Goal: Transaction & Acquisition: Download file/media

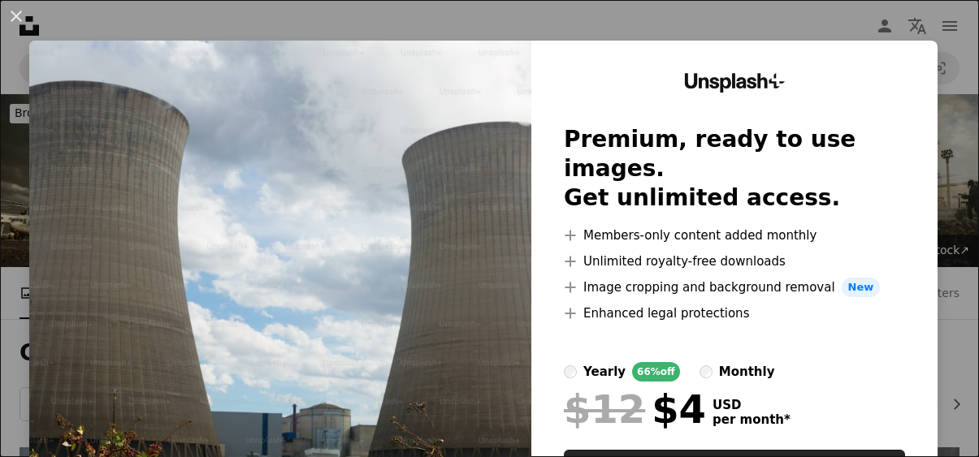
scroll to position [319, 0]
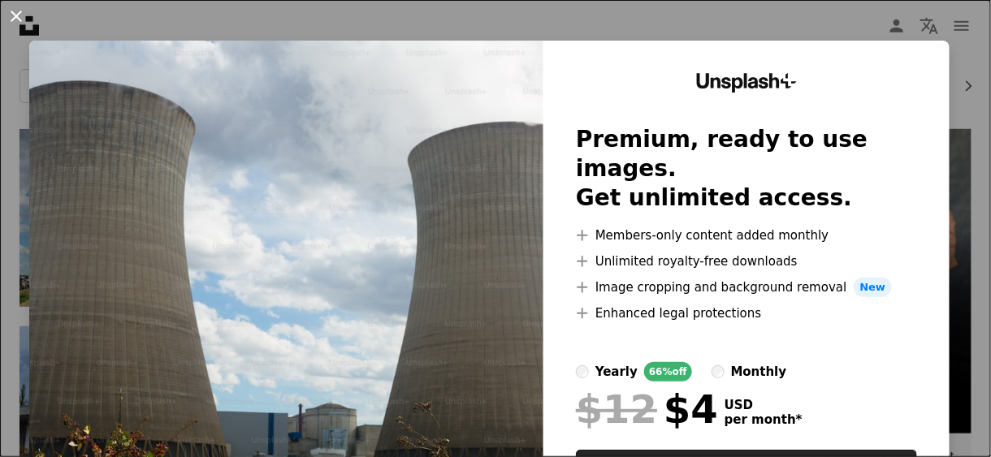
click at [14, 12] on button "An X shape" at bounding box center [17, 17] width 20 height 20
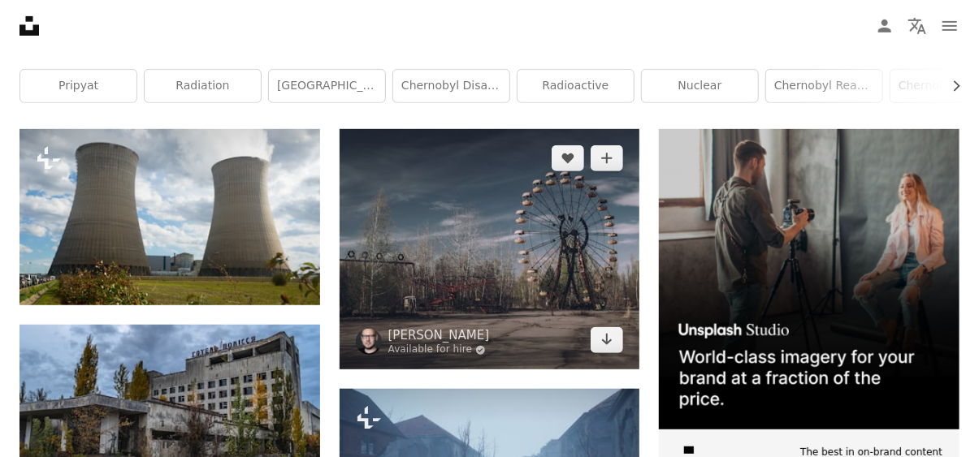
click at [569, 197] on img at bounding box center [490, 249] width 301 height 241
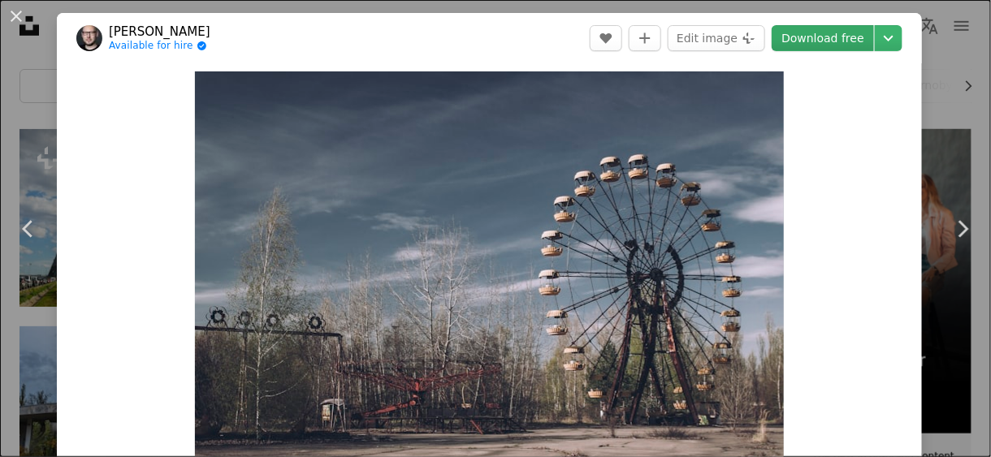
click at [827, 35] on link "Download free" at bounding box center [823, 38] width 102 height 26
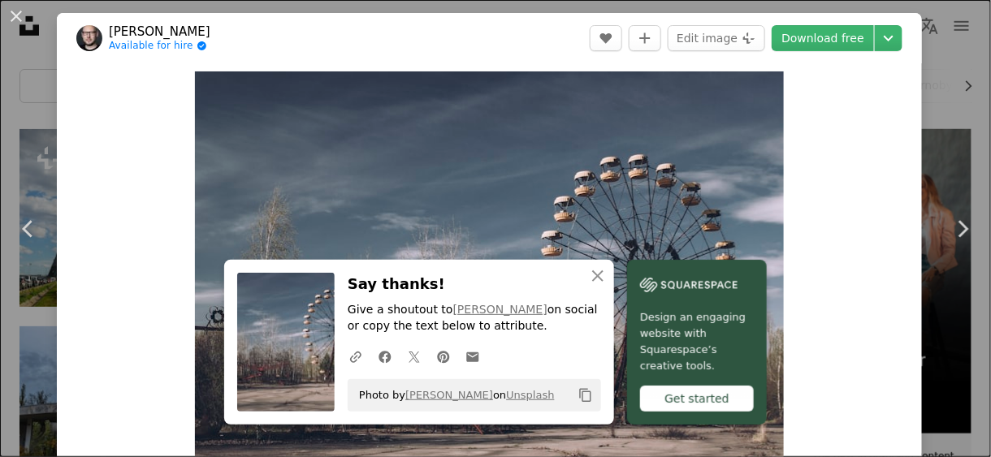
click at [911, 80] on div "An X shape Chevron left Chevron right An X shape Close Say thanks! Give a shout…" at bounding box center [495, 228] width 991 height 457
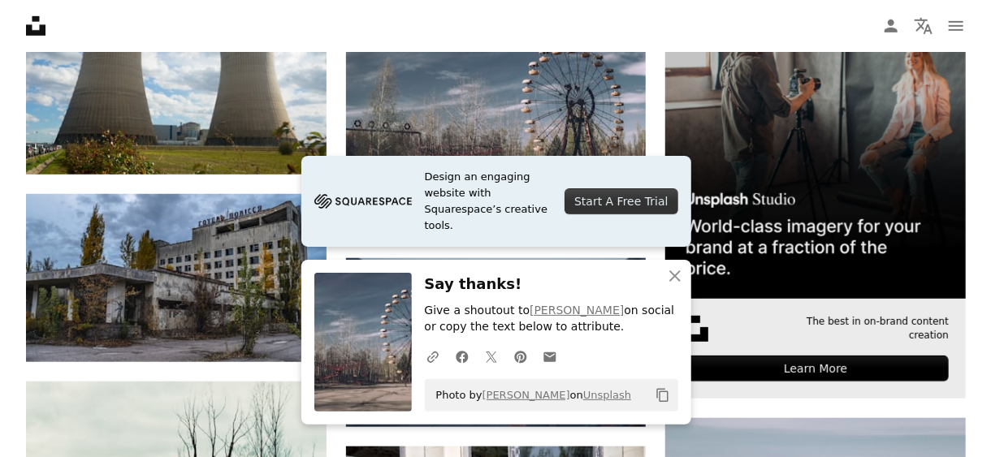
scroll to position [479, 0]
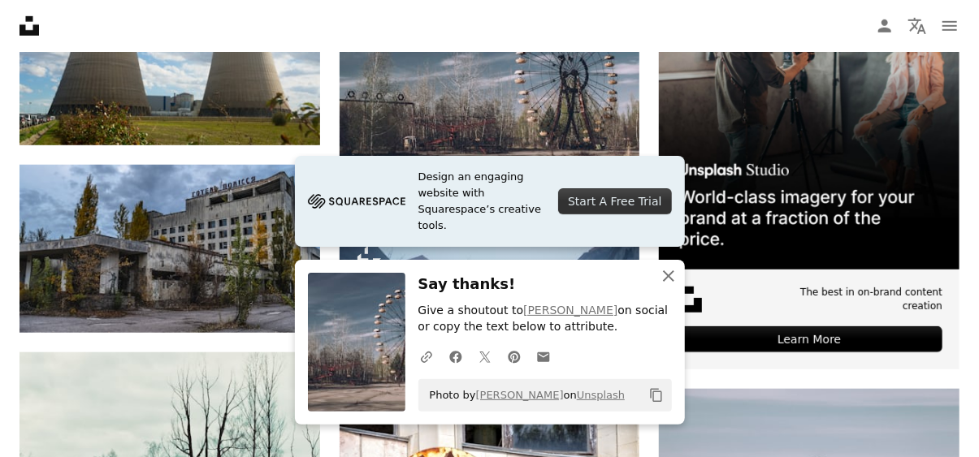
click at [678, 277] on button "An X shape Close" at bounding box center [668, 276] width 33 height 33
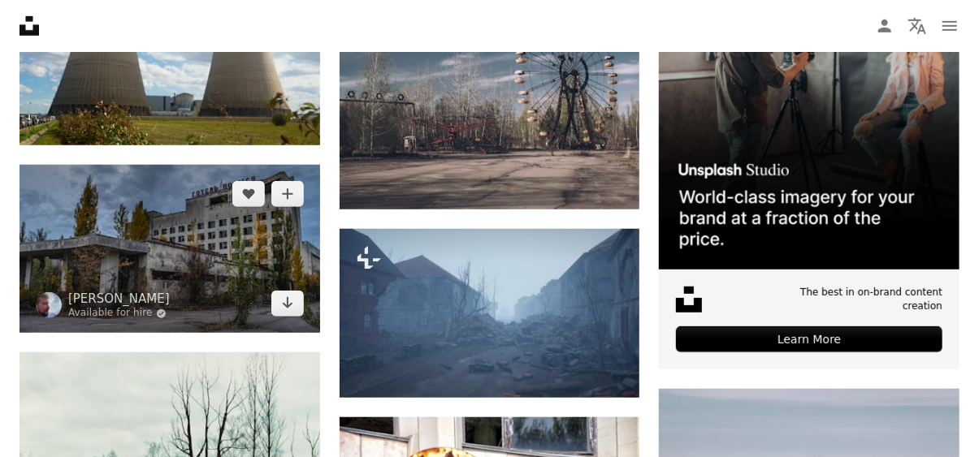
click at [267, 251] on img at bounding box center [170, 249] width 301 height 169
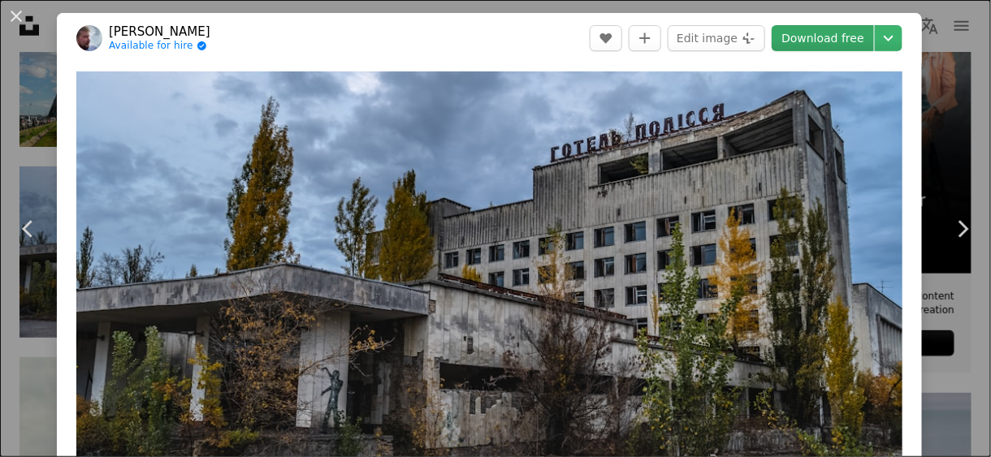
click at [825, 37] on link "Download free" at bounding box center [823, 38] width 102 height 26
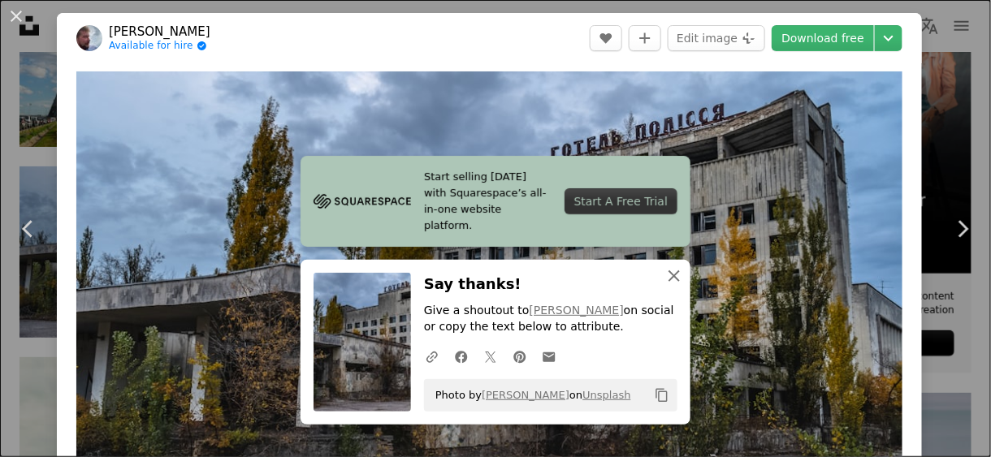
click at [671, 281] on icon "An X shape" at bounding box center [675, 277] width 20 height 20
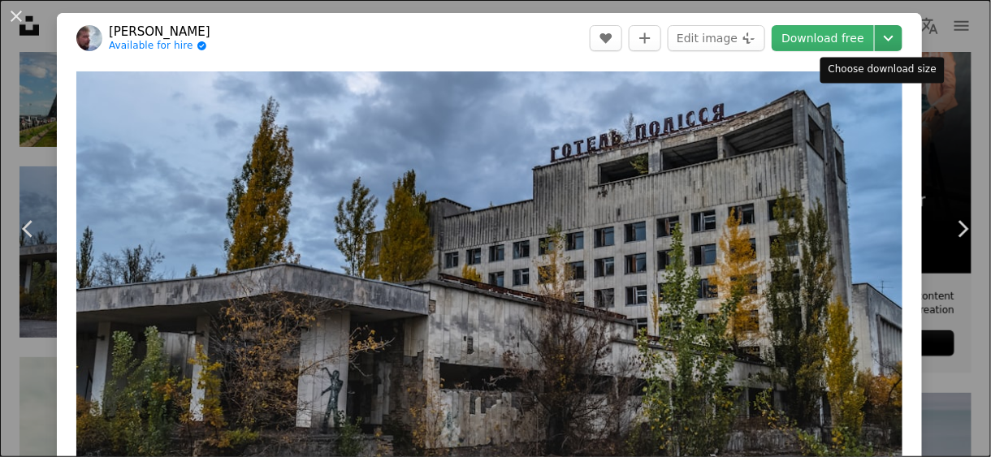
click at [878, 47] on icon "Chevron down" at bounding box center [889, 38] width 26 height 20
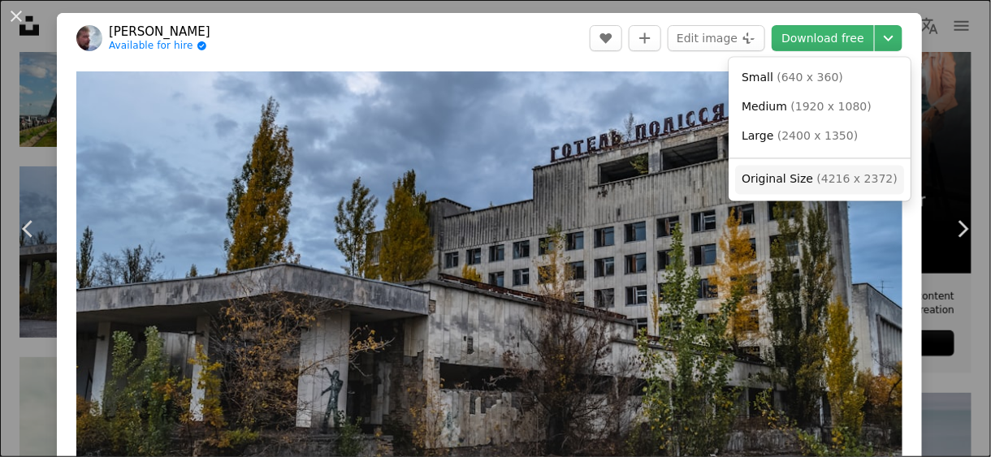
click at [814, 170] on link "Original Size ( 4216 x 2372 )" at bounding box center [819, 179] width 169 height 29
